Goal: Information Seeking & Learning: Learn about a topic

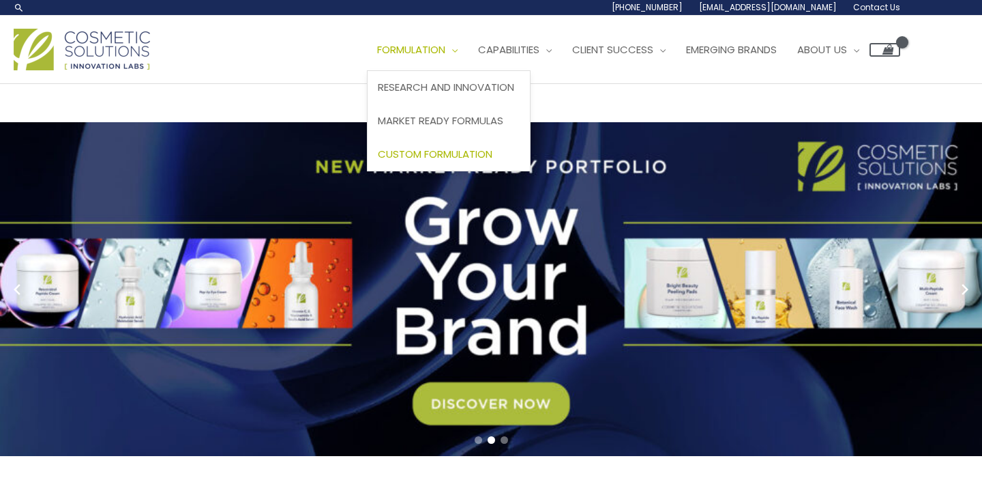
click at [378, 161] on span "Custom Formulation" at bounding box center [435, 154] width 115 height 14
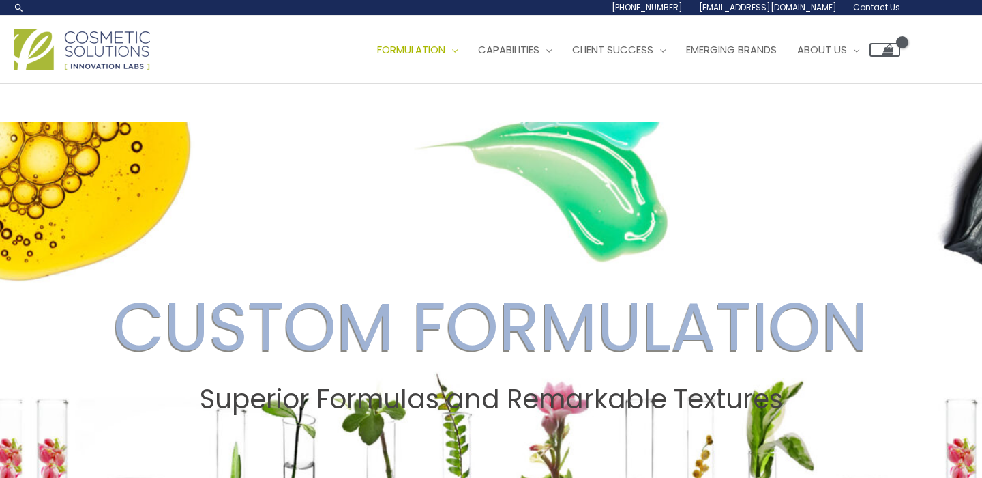
click at [93, 70] on img at bounding box center [82, 50] width 136 height 42
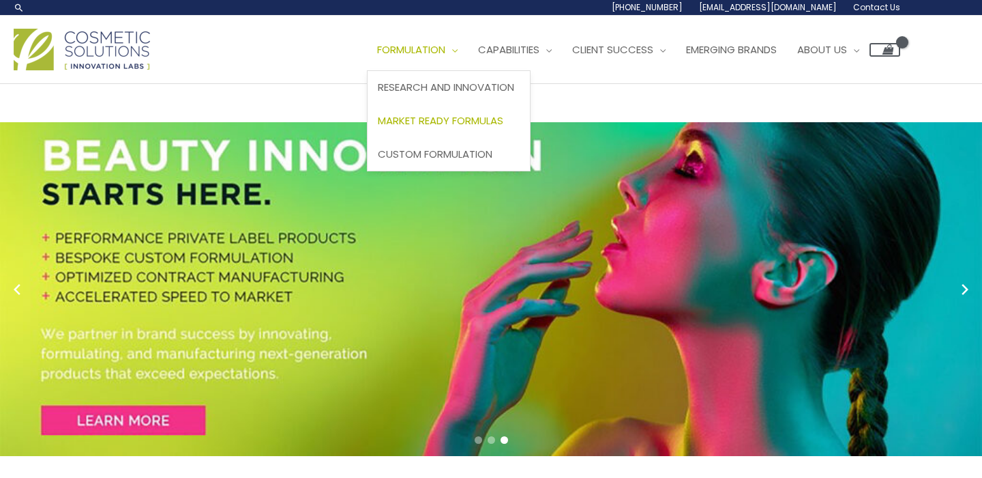
click at [378, 128] on span "Market Ready Formulas" at bounding box center [441, 120] width 126 height 14
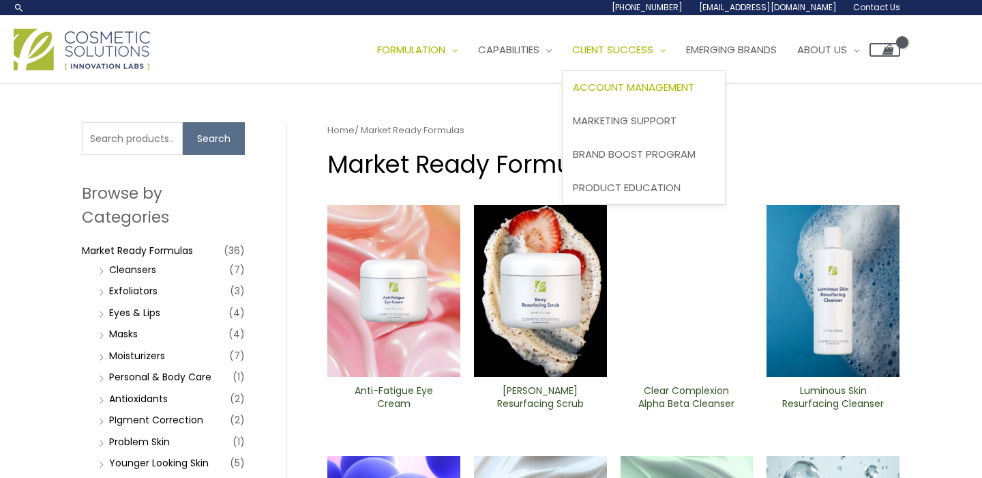
scroll to position [435, 0]
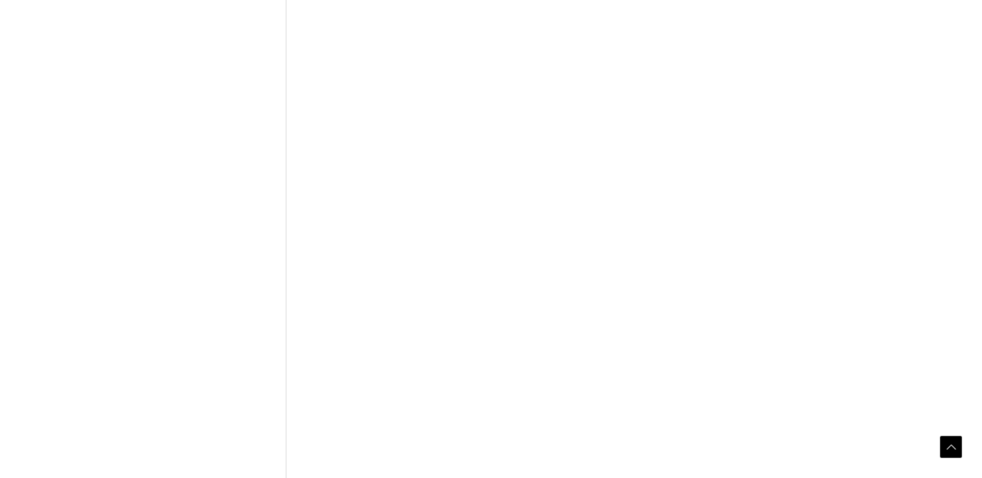
scroll to position [1020, 0]
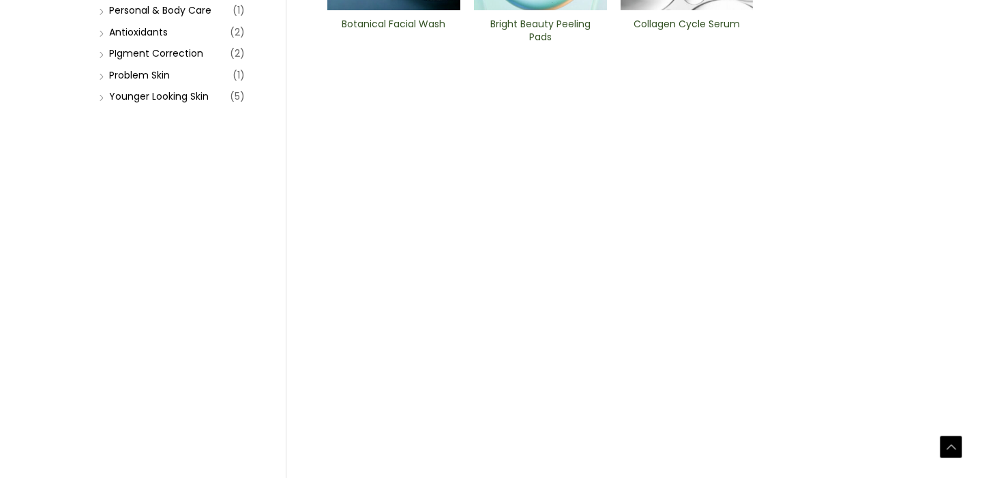
scroll to position [462, 0]
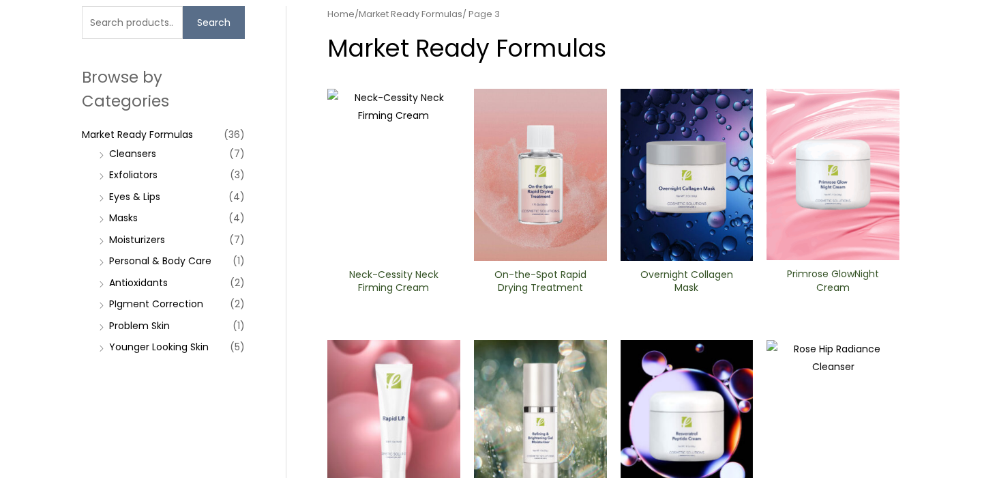
scroll to position [512, 0]
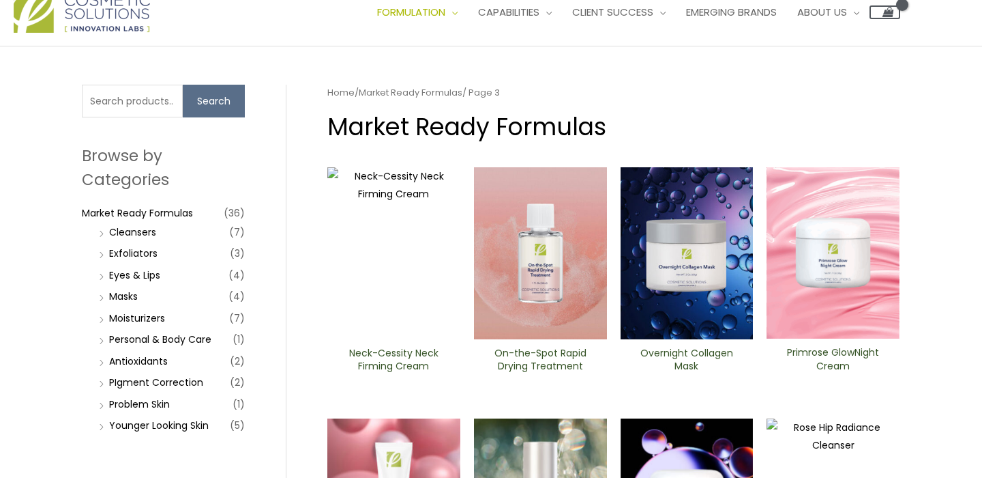
scroll to position [0, 0]
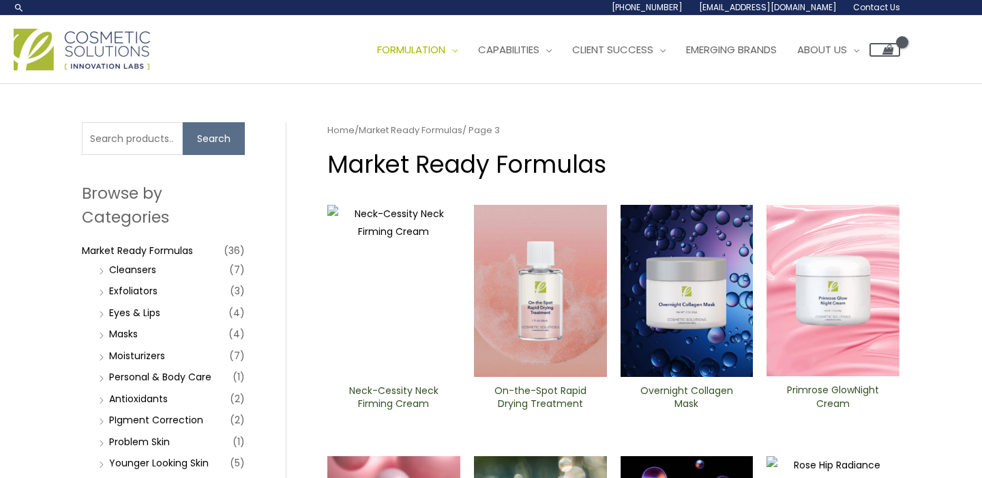
click at [0, 0] on span "[EMAIL_ADDRESS][DOMAIN_NAME]" at bounding box center [0, 0] width 0 height 0
click at [686, 57] on span "Emerging Brands" at bounding box center [731, 49] width 91 height 14
